Goal: Navigation & Orientation: Understand site structure

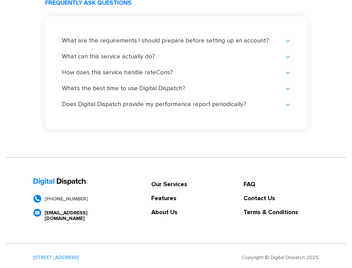
scroll to position [1179, 0]
click at [169, 184] on link "Our Services" at bounding box center [169, 184] width 36 height 6
click at [169, 198] on link "Features" at bounding box center [169, 198] width 36 height 6
click at [169, 212] on link "About Us" at bounding box center [169, 212] width 36 height 6
click at [281, 184] on link "FAQ" at bounding box center [281, 184] width 75 height 6
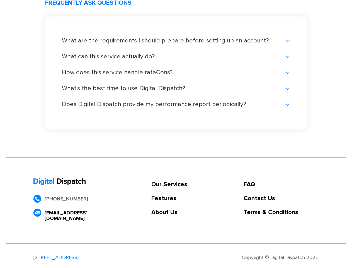
click at [281, 198] on link "Contact Us" at bounding box center [281, 198] width 75 height 6
